Goal: Task Accomplishment & Management: Complete application form

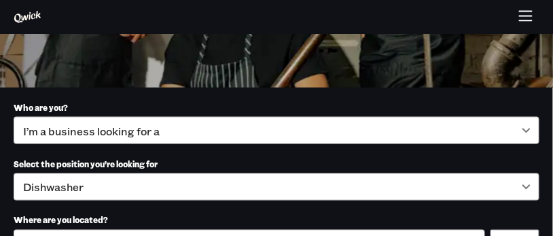
scroll to position [380, 0]
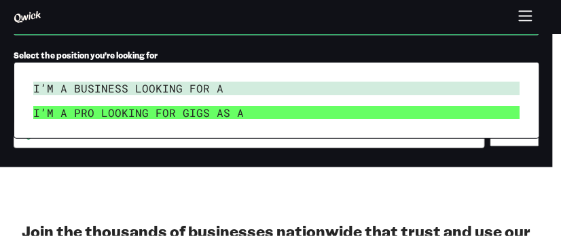
click at [178, 119] on li "I’m a pro looking for Gigs as a" at bounding box center [277, 113] width 498 height 24
type input "***"
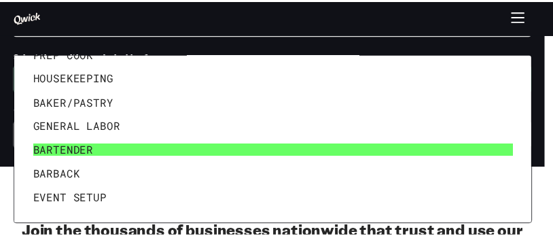
scroll to position [131, 0]
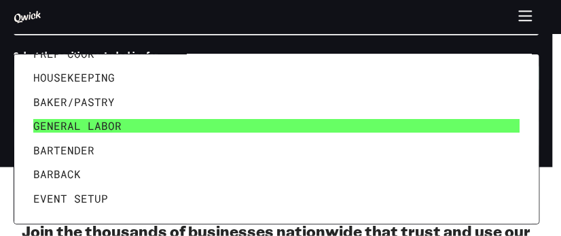
click at [129, 115] on li "General Labor" at bounding box center [277, 125] width 498 height 24
type input "**********"
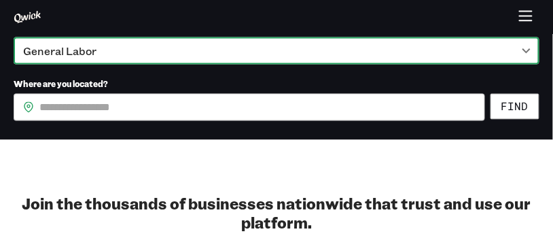
scroll to position [435, 0]
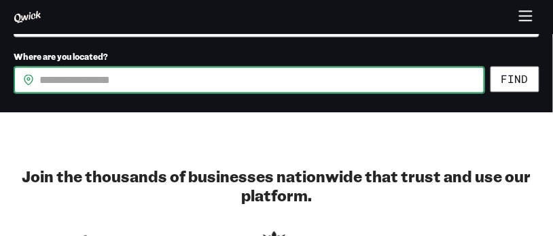
click at [172, 94] on input "Where are you located?" at bounding box center [262, 80] width 446 height 27
type input "*****"
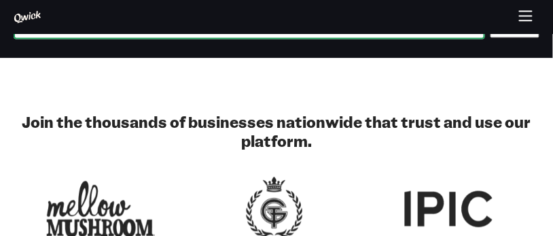
scroll to position [489, 0]
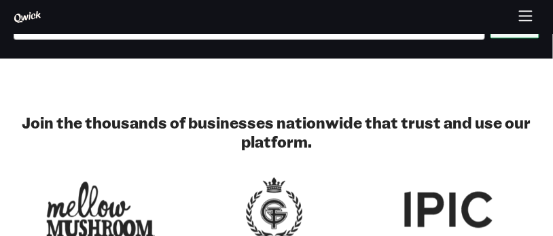
click at [498, 38] on button "Find" at bounding box center [514, 25] width 49 height 26
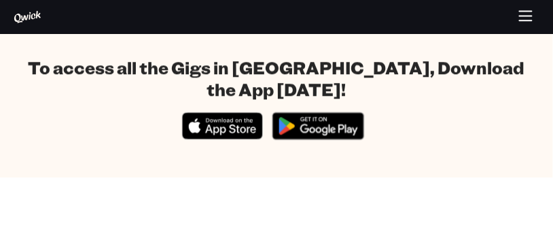
scroll to position [652, 0]
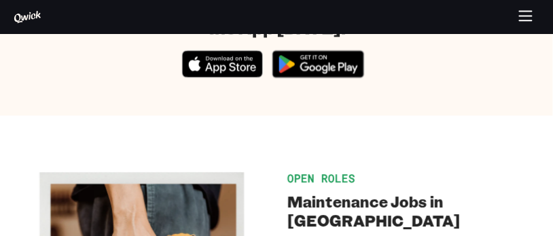
click at [323, 84] on img at bounding box center [318, 63] width 105 height 41
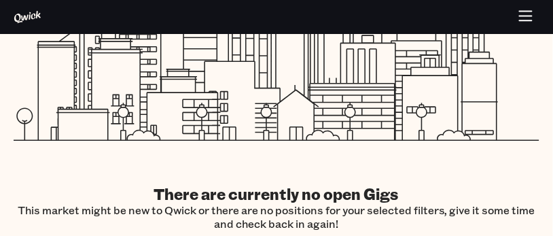
scroll to position [272, 0]
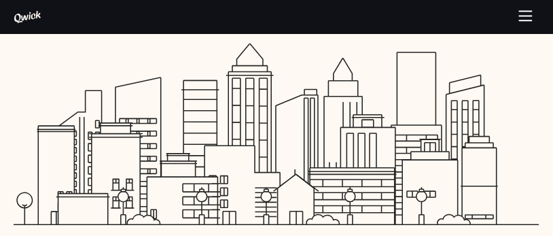
click at [36, 16] on icon at bounding box center [27, 17] width 26 height 12
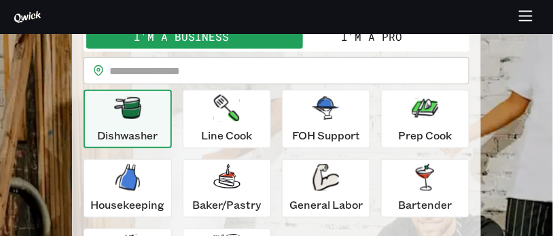
scroll to position [54, 0]
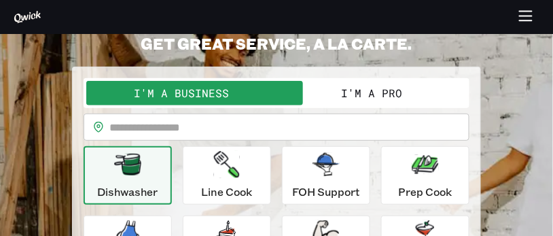
drag, startPoint x: 356, startPoint y: 93, endPoint x: 345, endPoint y: 98, distance: 12.2
click at [356, 94] on button "I'm a Pro" at bounding box center [371, 93] width 190 height 24
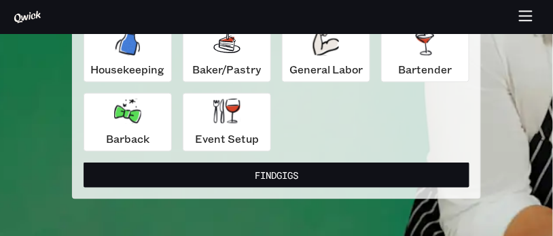
scroll to position [380, 0]
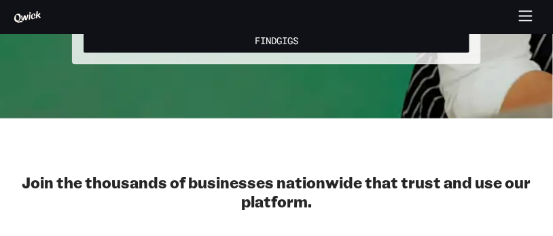
drag, startPoint x: 293, startPoint y: 56, endPoint x: 287, endPoint y: 64, distance: 9.7
click at [293, 53] on button "Find Gigs" at bounding box center [277, 40] width 386 height 25
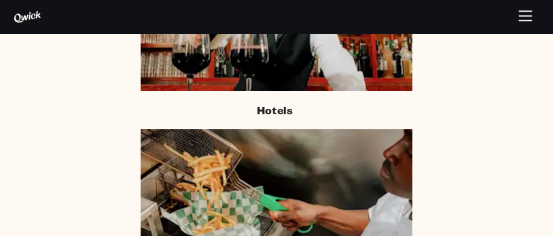
scroll to position [1304, 0]
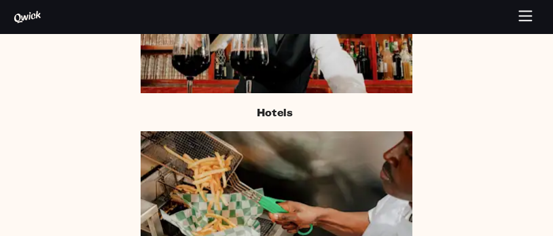
click at [512, 20] on div at bounding box center [451, 17] width 175 height 26
click at [520, 18] on icon "button" at bounding box center [526, 18] width 16 height 16
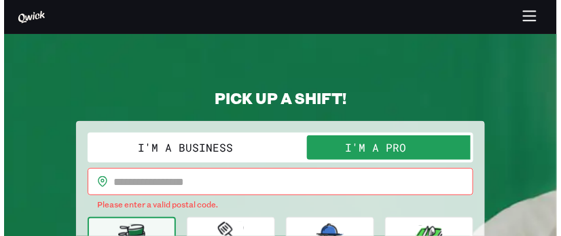
scroll to position [0, 0]
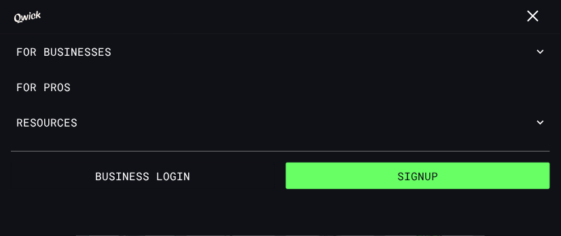
click at [356, 183] on button "Signup" at bounding box center [418, 175] width 264 height 27
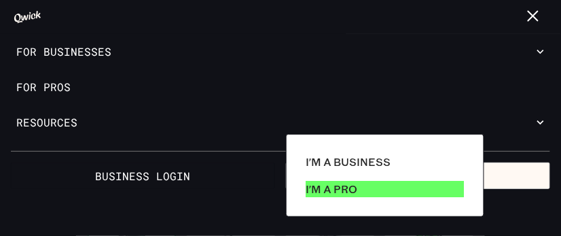
click at [332, 192] on p "I'm a Pro" at bounding box center [332, 189] width 52 height 16
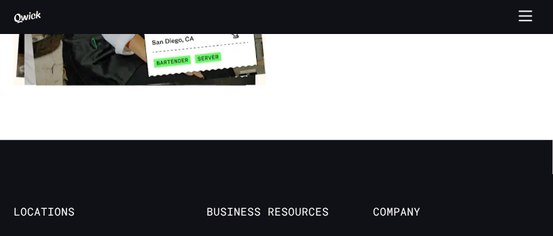
scroll to position [2880, 0]
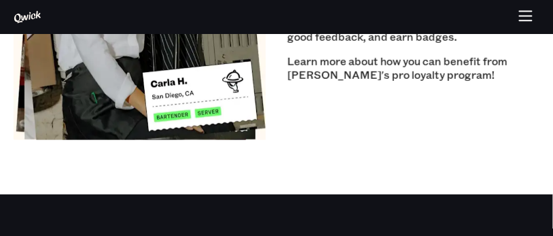
click at [529, 16] on icon "button" at bounding box center [526, 18] width 16 height 16
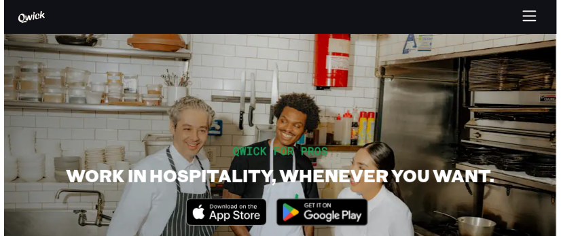
scroll to position [0, 0]
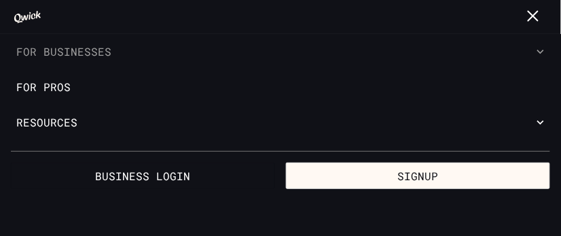
click at [78, 54] on button "For Businesses" at bounding box center [280, 51] width 561 height 35
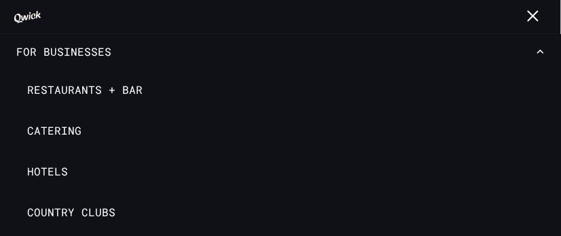
click at [532, 16] on icon "button" at bounding box center [533, 16] width 10 height 10
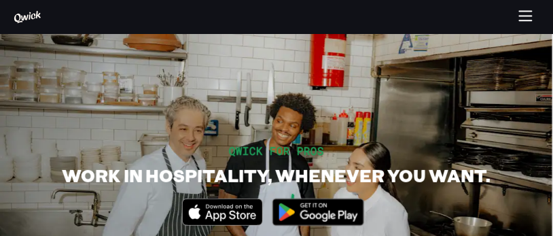
drag, startPoint x: 524, startPoint y: 16, endPoint x: 517, endPoint y: 17, distance: 7.6
click at [516, 17] on button "button" at bounding box center [526, 17] width 26 height 26
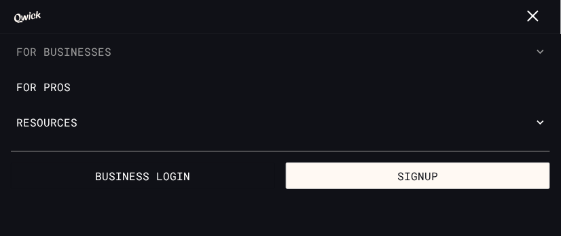
click at [79, 54] on button "For Businesses" at bounding box center [280, 51] width 561 height 35
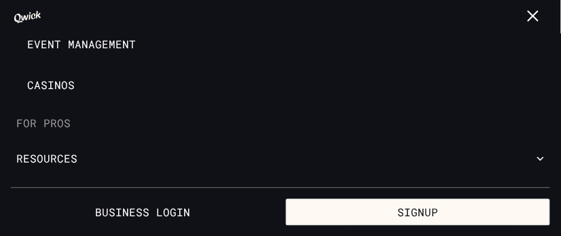
scroll to position [550, 0]
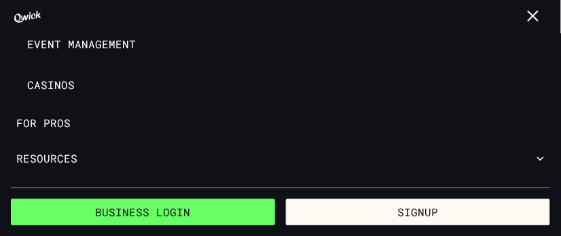
click at [202, 217] on link "Business Login" at bounding box center [143, 211] width 264 height 27
